Goal: Information Seeking & Learning: Learn about a topic

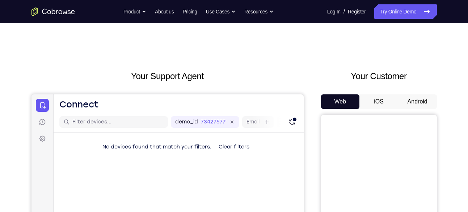
click at [405, 100] on button "Android" at bounding box center [417, 101] width 39 height 14
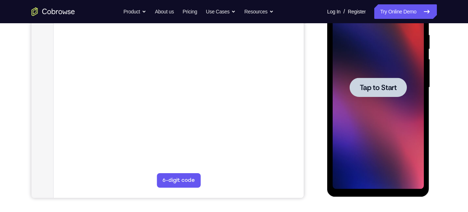
click at [399, 92] on div at bounding box center [378, 87] width 57 height 19
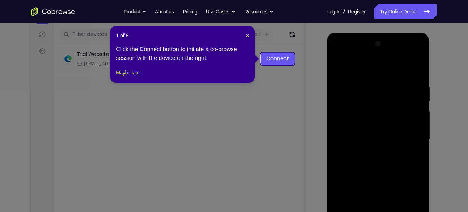
scroll to position [87, 0]
click at [247, 35] on span "×" at bounding box center [247, 36] width 3 height 6
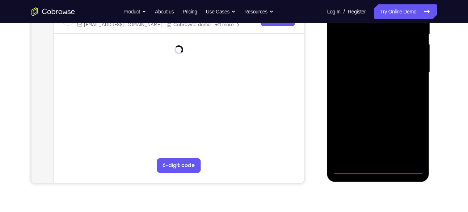
scroll to position [155, 0]
click at [377, 170] on div at bounding box center [378, 72] width 91 height 203
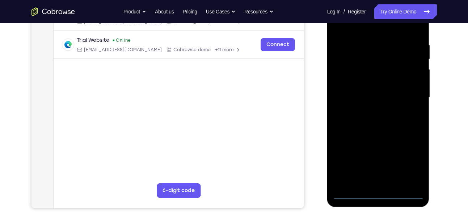
click at [409, 167] on div at bounding box center [378, 97] width 91 height 203
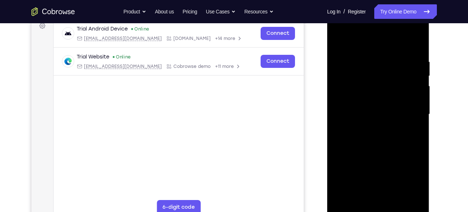
scroll to position [93, 0]
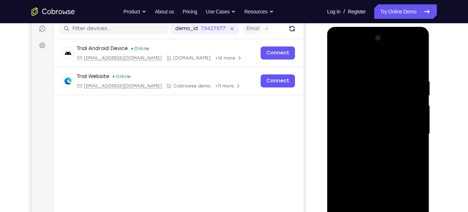
click at [351, 50] on div at bounding box center [378, 133] width 91 height 203
click at [409, 132] on div at bounding box center [378, 133] width 91 height 203
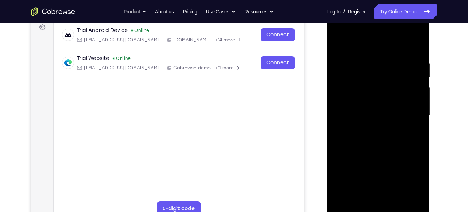
scroll to position [112, 0]
click at [372, 129] on div at bounding box center [378, 115] width 91 height 203
click at [379, 108] on div at bounding box center [378, 115] width 91 height 203
click at [380, 113] on div at bounding box center [378, 115] width 91 height 203
click at [389, 138] on div at bounding box center [378, 115] width 91 height 203
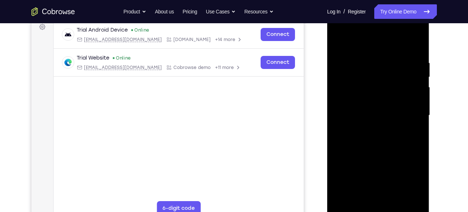
click at [384, 138] on div at bounding box center [378, 115] width 91 height 203
drag, startPoint x: 351, startPoint y: 45, endPoint x: 386, endPoint y: 46, distance: 34.4
click at [386, 46] on div at bounding box center [378, 115] width 91 height 203
click at [373, 125] on div at bounding box center [378, 115] width 91 height 203
click at [415, 52] on div at bounding box center [378, 115] width 91 height 203
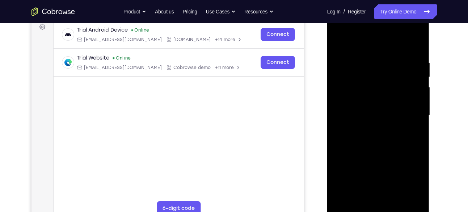
click at [420, 42] on div at bounding box center [378, 115] width 91 height 203
click at [352, 62] on div at bounding box center [378, 115] width 91 height 203
click at [347, 197] on div at bounding box center [378, 115] width 91 height 203
drag, startPoint x: 383, startPoint y: 152, endPoint x: 392, endPoint y: 69, distance: 83.4
click at [392, 69] on div at bounding box center [378, 115] width 91 height 203
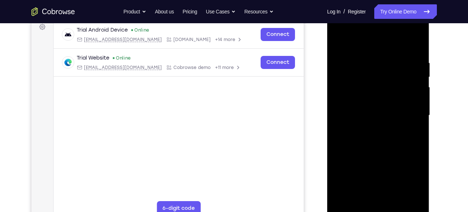
drag, startPoint x: 394, startPoint y: 157, endPoint x: 401, endPoint y: 50, distance: 107.1
click at [401, 50] on div at bounding box center [378, 115] width 91 height 203
drag, startPoint x: 411, startPoint y: 94, endPoint x: 410, endPoint y: 173, distance: 79.3
click at [410, 173] on div at bounding box center [378, 115] width 91 height 203
drag, startPoint x: 417, startPoint y: 100, endPoint x: 414, endPoint y: 130, distance: 29.4
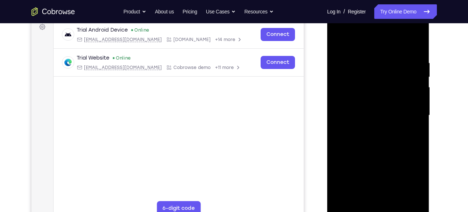
click at [414, 130] on div at bounding box center [378, 115] width 91 height 203
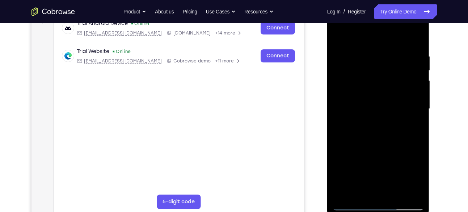
scroll to position [118, 0]
drag, startPoint x: 386, startPoint y: 144, endPoint x: 384, endPoint y: 73, distance: 70.7
click at [384, 73] on div at bounding box center [378, 108] width 91 height 203
drag, startPoint x: 394, startPoint y: 171, endPoint x: 394, endPoint y: 146, distance: 24.6
click at [394, 146] on div at bounding box center [378, 108] width 91 height 203
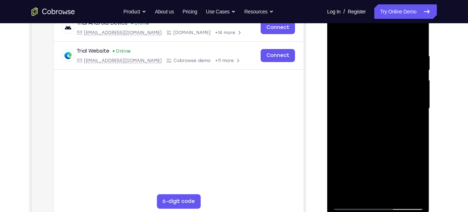
drag, startPoint x: 366, startPoint y: 155, endPoint x: 368, endPoint y: 89, distance: 65.2
click at [368, 89] on div at bounding box center [378, 108] width 91 height 203
drag, startPoint x: 376, startPoint y: 163, endPoint x: 378, endPoint y: 101, distance: 62.0
click at [378, 101] on div at bounding box center [378, 108] width 91 height 203
drag, startPoint x: 386, startPoint y: 159, endPoint x: 387, endPoint y: 109, distance: 49.6
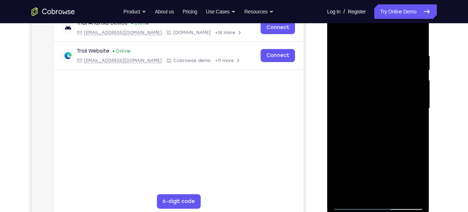
click at [387, 109] on div at bounding box center [378, 108] width 91 height 203
drag, startPoint x: 401, startPoint y: 139, endPoint x: 403, endPoint y: 87, distance: 51.8
click at [403, 87] on div at bounding box center [378, 108] width 91 height 203
drag, startPoint x: 403, startPoint y: 166, endPoint x: 408, endPoint y: 72, distance: 94.3
click at [408, 72] on div at bounding box center [378, 108] width 91 height 203
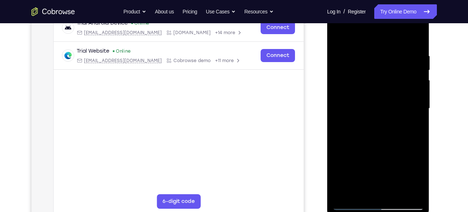
drag, startPoint x: 395, startPoint y: 91, endPoint x: 393, endPoint y: 144, distance: 53.6
click at [393, 144] on div at bounding box center [378, 108] width 91 height 203
drag, startPoint x: 393, startPoint y: 131, endPoint x: 396, endPoint y: 46, distance: 85.5
click at [396, 46] on div at bounding box center [378, 108] width 91 height 203
drag, startPoint x: 388, startPoint y: 163, endPoint x: 392, endPoint y: 97, distance: 66.1
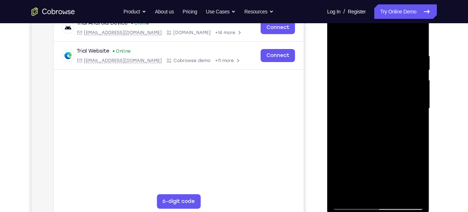
click at [392, 97] on div at bounding box center [378, 108] width 91 height 203
drag, startPoint x: 409, startPoint y: 145, endPoint x: 409, endPoint y: 115, distance: 29.3
click at [409, 115] on div at bounding box center [378, 108] width 91 height 203
drag, startPoint x: 390, startPoint y: 140, endPoint x: 388, endPoint y: 37, distance: 103.3
click at [388, 37] on div at bounding box center [378, 108] width 91 height 203
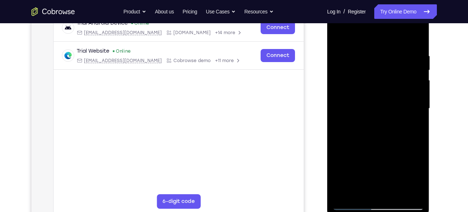
drag, startPoint x: 403, startPoint y: 160, endPoint x: 402, endPoint y: 138, distance: 21.8
click at [402, 138] on div at bounding box center [378, 108] width 91 height 203
drag, startPoint x: 392, startPoint y: 166, endPoint x: 392, endPoint y: 97, distance: 68.8
click at [392, 97] on div at bounding box center [378, 108] width 91 height 203
drag, startPoint x: 394, startPoint y: 153, endPoint x: 391, endPoint y: 69, distance: 84.1
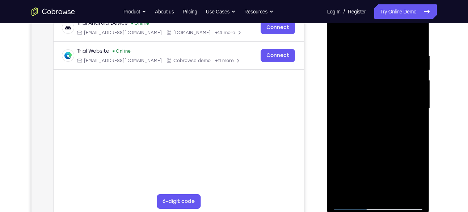
click at [391, 69] on div at bounding box center [378, 108] width 91 height 203
drag, startPoint x: 397, startPoint y: 146, endPoint x: 393, endPoint y: 75, distance: 71.1
click at [393, 75] on div at bounding box center [378, 108] width 91 height 203
drag, startPoint x: 398, startPoint y: 131, endPoint x: 385, endPoint y: 58, distance: 75.0
click at [385, 58] on div at bounding box center [378, 108] width 91 height 203
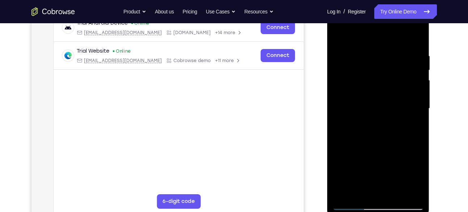
drag, startPoint x: 374, startPoint y: 102, endPoint x: 365, endPoint y: 28, distance: 75.2
click at [365, 28] on div at bounding box center [378, 108] width 91 height 203
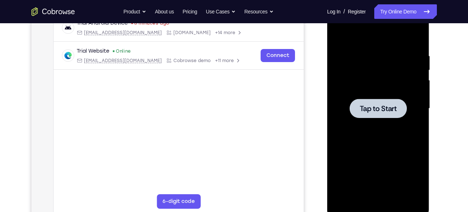
click at [342, 99] on div at bounding box center [378, 108] width 91 height 203
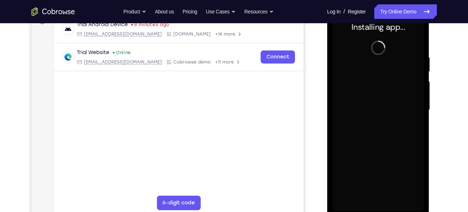
scroll to position [120, 0]
